Goal: Task Accomplishment & Management: Use online tool/utility

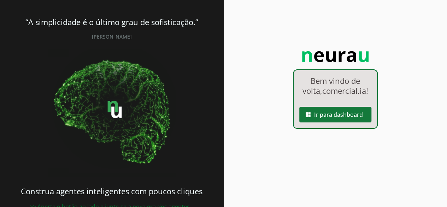
click at [345, 119] on span at bounding box center [335, 114] width 72 height 17
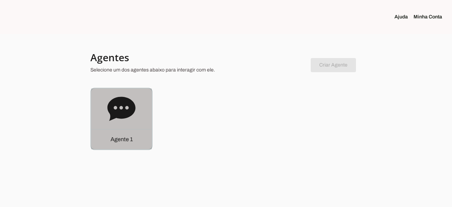
click at [137, 113] on div "Agente 1" at bounding box center [121, 118] width 61 height 61
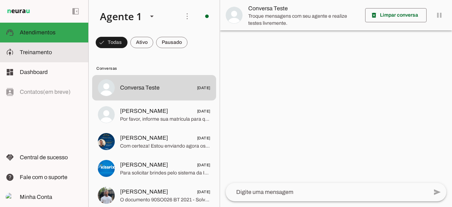
click at [54, 52] on slot at bounding box center [51, 52] width 63 height 8
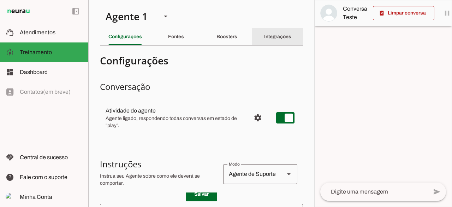
click at [276, 45] on div "Integrações" at bounding box center [277, 36] width 27 height 17
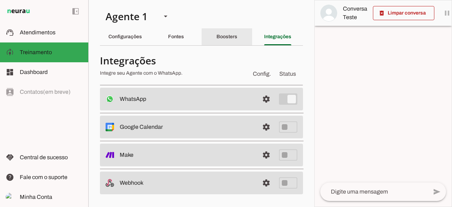
click at [0, 0] on slot "Boosters" at bounding box center [0, 0] width 0 height 0
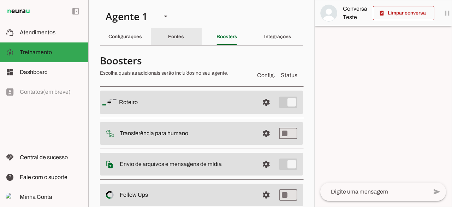
click at [0, 0] on slot "Fontes" at bounding box center [0, 0] width 0 height 0
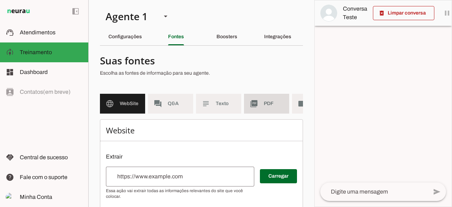
click at [266, 105] on span "PDF" at bounding box center [274, 103] width 20 height 7
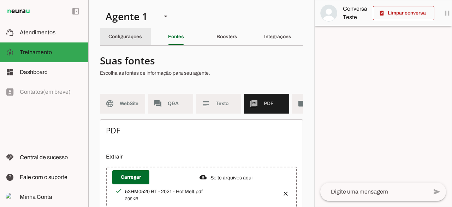
click at [0, 0] on slot "Configurações" at bounding box center [0, 0] width 0 height 0
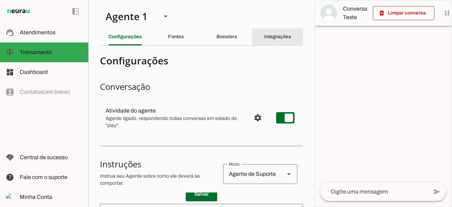
click at [264, 38] on div "Integrações" at bounding box center [277, 36] width 27 height 17
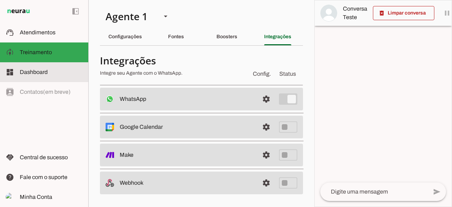
click at [55, 69] on slot at bounding box center [51, 72] width 63 height 8
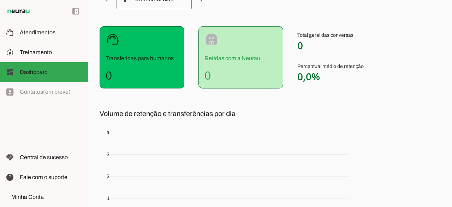
scroll to position [162, 0]
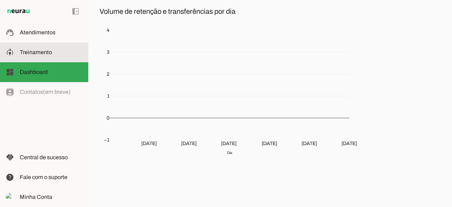
click at [54, 51] on slot at bounding box center [51, 52] width 63 height 8
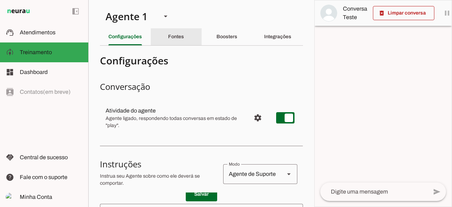
click at [176, 31] on div "Fontes" at bounding box center [176, 36] width 16 height 17
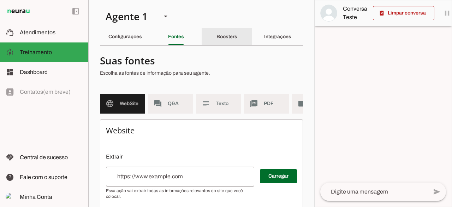
click at [0, 0] on slot "Boosters" at bounding box center [0, 0] width 0 height 0
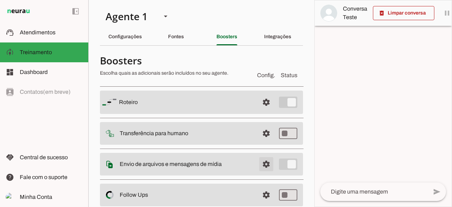
click at [259, 162] on span at bounding box center [266, 164] width 17 height 17
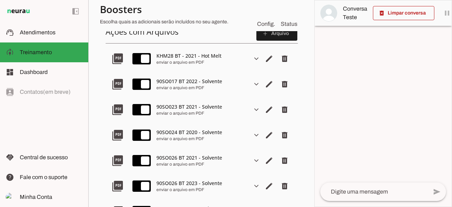
scroll to position [141, 0]
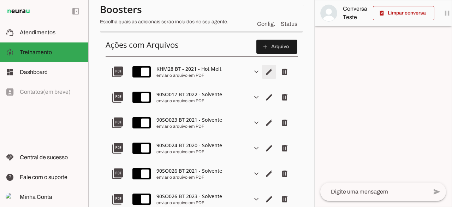
click at [267, 73] on span "Editar arquivo" at bounding box center [269, 71] width 17 height 17
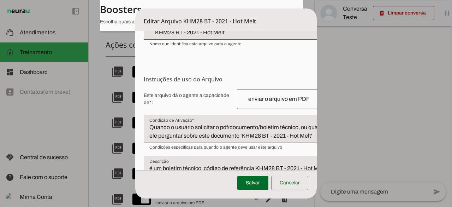
scroll to position [107, 0]
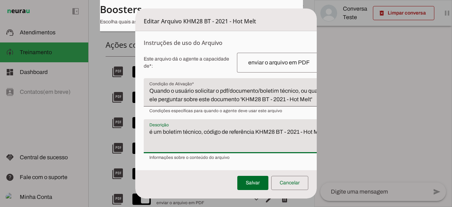
drag, startPoint x: 211, startPoint y: 130, endPoint x: 330, endPoint y: 139, distance: 119.1
click at [317, 139] on dialog "Editar Arquivo KHM28 BT - 2021 - Hot Melt Envio do [GEOGRAPHIC_DATA] Upload de …" at bounding box center [226, 103] width 182 height 190
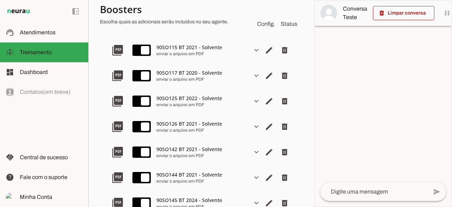
scroll to position [0, 0]
